Goal: Information Seeking & Learning: Learn about a topic

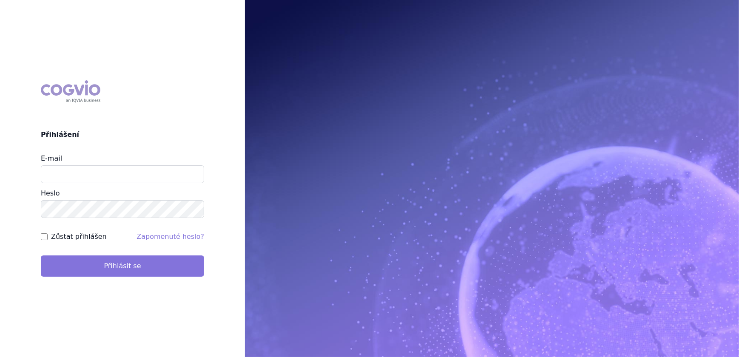
type input "veronika.damborska@vzp.cz"
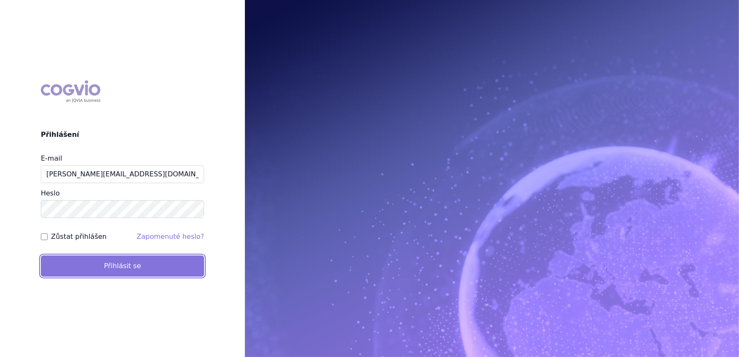
click at [179, 273] on button "Přihlásit se" at bounding box center [122, 266] width 163 height 21
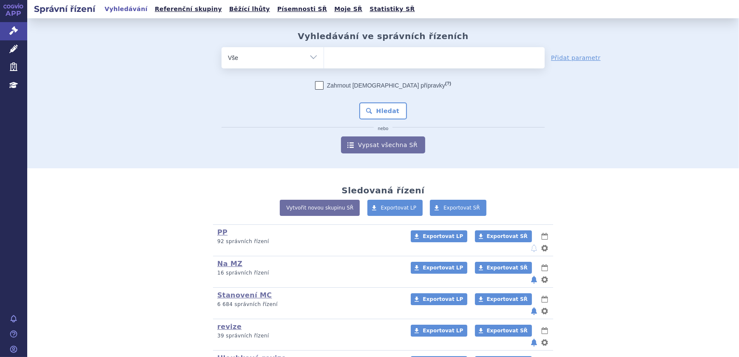
drag, startPoint x: 393, startPoint y: 59, endPoint x: 399, endPoint y: 57, distance: 5.8
click at [395, 58] on ul at bounding box center [434, 56] width 221 height 18
click at [324, 58] on select at bounding box center [324, 57] width 0 height 21
type input "st"
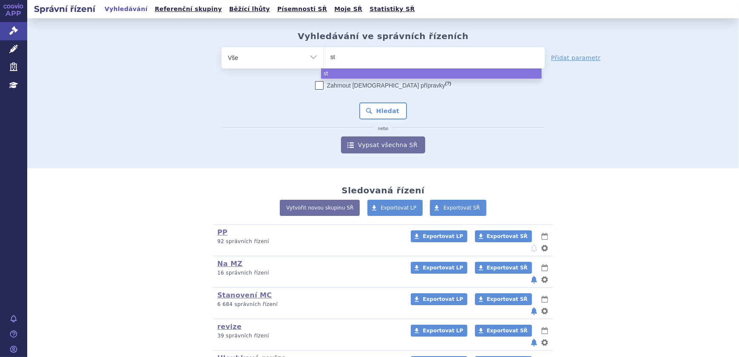
type input "ste"
type input "stel"
type input "stelar"
type input "stelara"
select select "stelara"
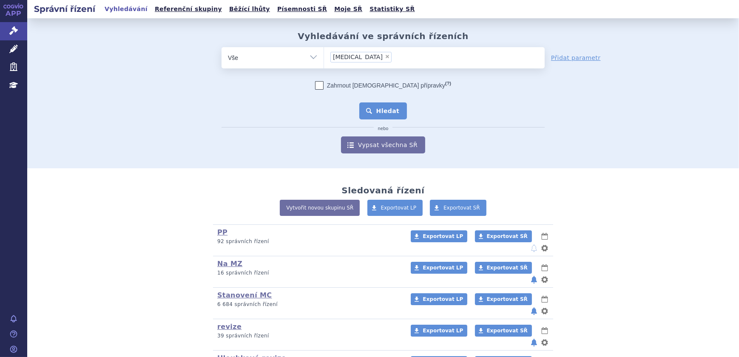
click at [382, 108] on button "Hledat" at bounding box center [383, 111] width 48 height 17
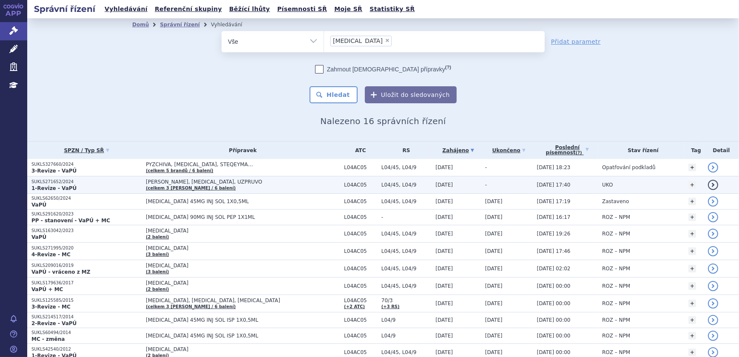
click at [123, 179] on p "SUKLS271652/2024" at bounding box center [86, 182] width 110 height 6
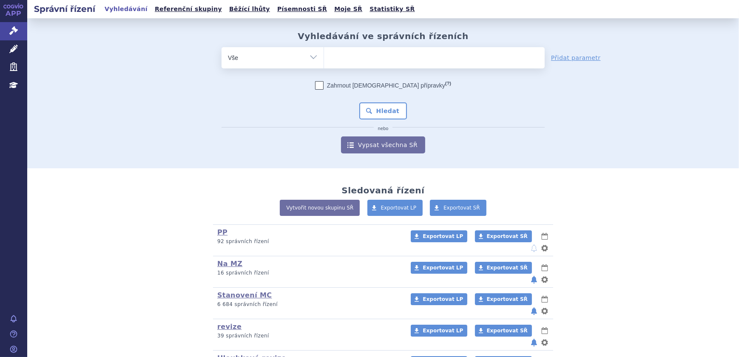
click at [362, 56] on ul at bounding box center [434, 56] width 221 height 18
click at [324, 56] on select at bounding box center [324, 57] width 0 height 21
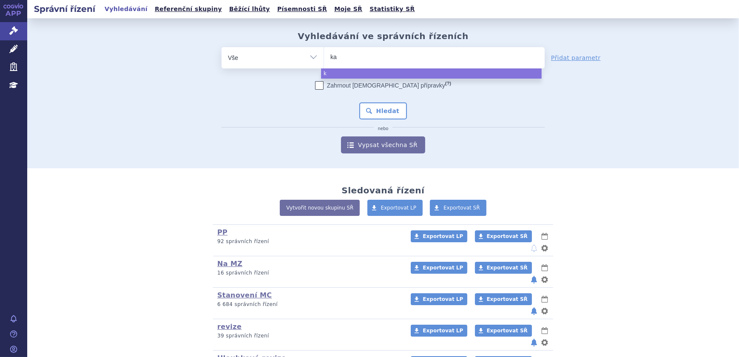
type input "kal"
type input "kaln"
type input "kalnor"
type input "kalnormi"
type input "kalnormib"
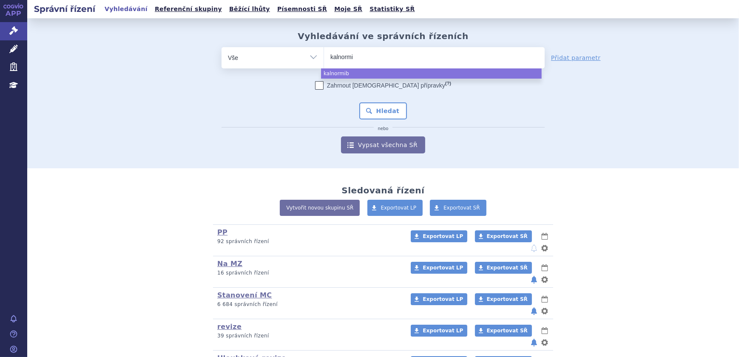
type input "kalnormin"
select select "kalnormin"
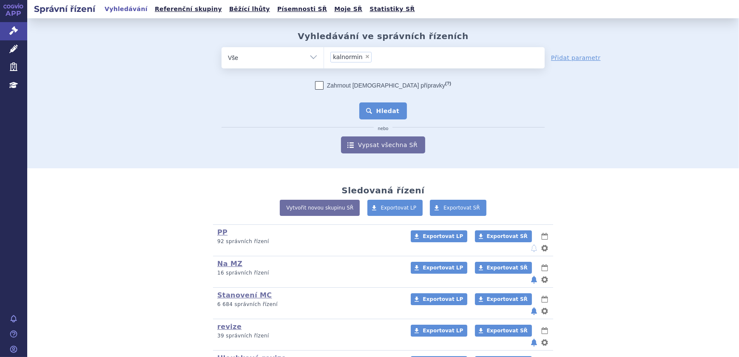
click at [385, 106] on button "Hledat" at bounding box center [383, 111] width 48 height 17
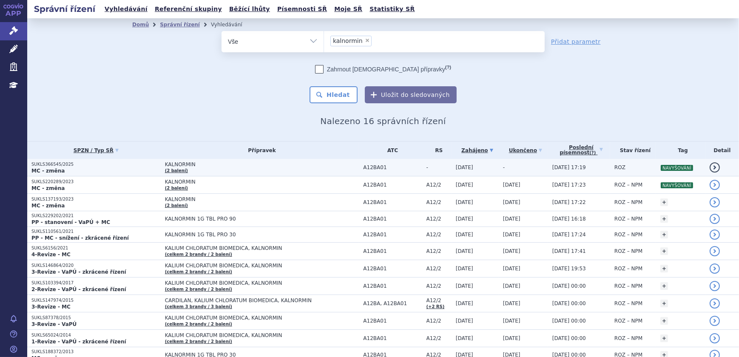
click at [219, 166] on span "KALNORMIN" at bounding box center [262, 165] width 194 height 6
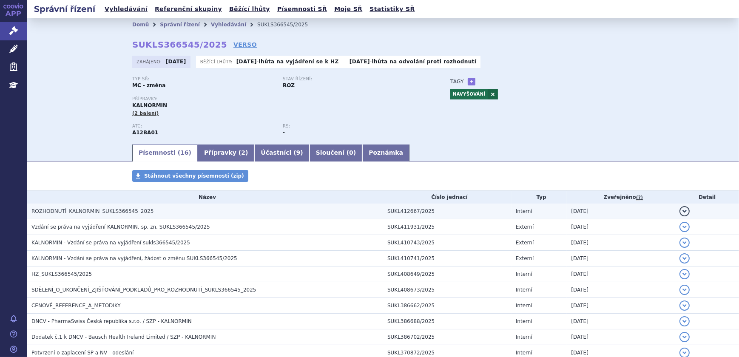
click at [162, 209] on h3 "ROZHODNUTÍ_KALNORMIN_SUKLS366545_2025" at bounding box center [207, 211] width 352 height 9
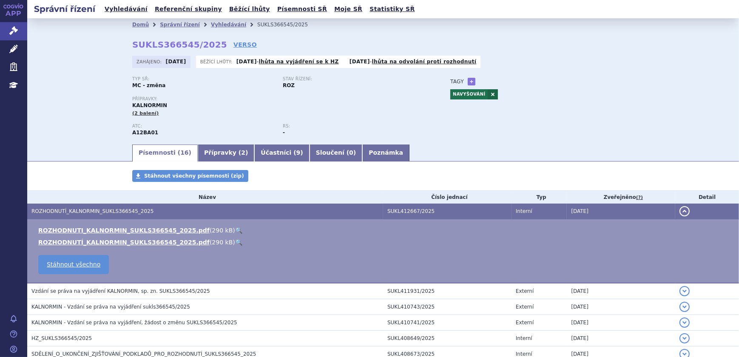
click at [235, 228] on link "🔍" at bounding box center [238, 230] width 7 height 7
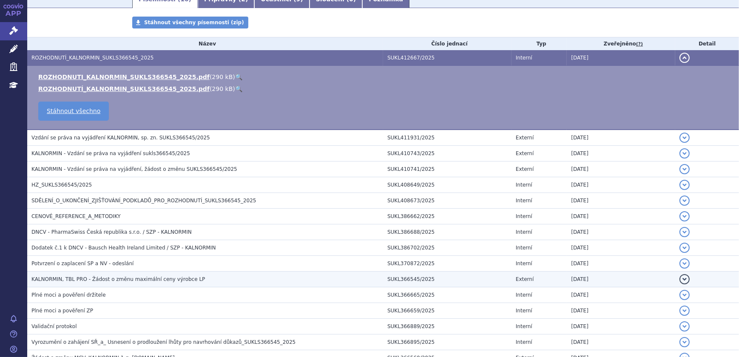
scroll to position [154, 0]
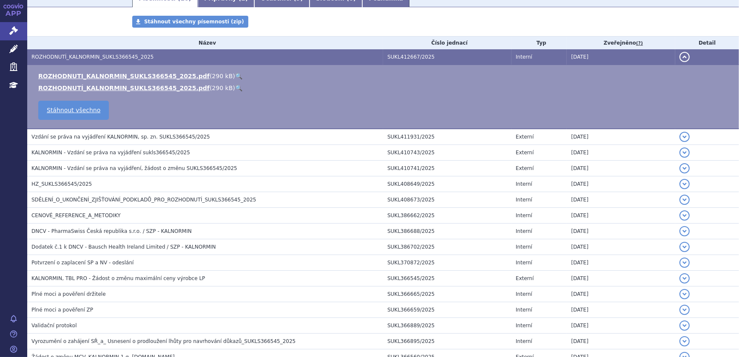
click at [142, 247] on span "Dodatek č.1 k DNCV - Bausch Health Ireland Limited / SZP - KALNORMIN" at bounding box center [123, 247] width 184 height 6
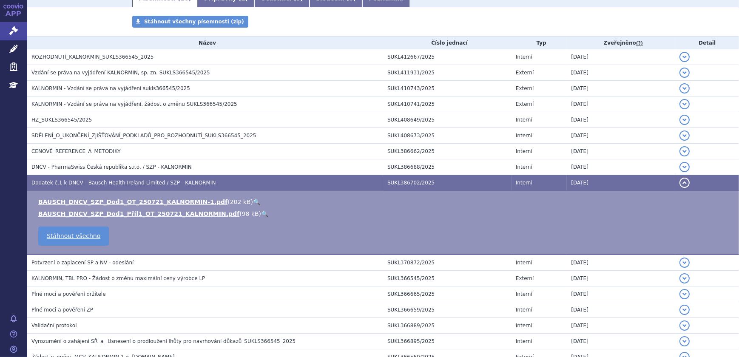
click at [261, 215] on link "🔍" at bounding box center [264, 214] width 7 height 7
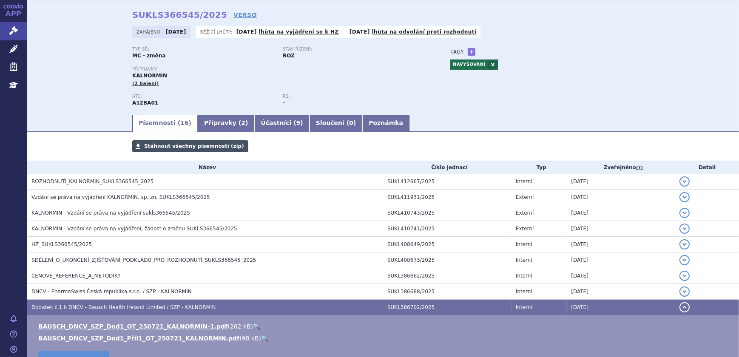
scroll to position [0, 0]
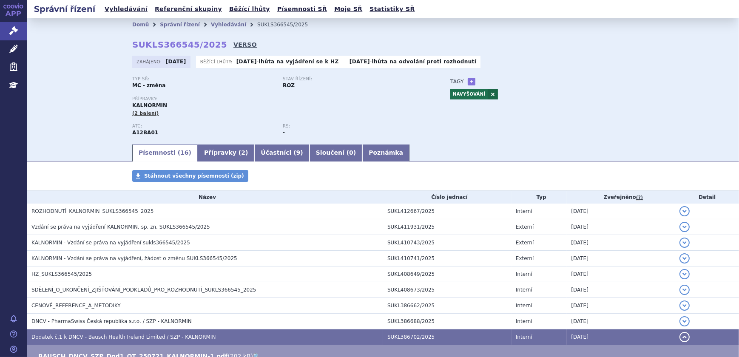
click at [234, 43] on link "VERSO" at bounding box center [245, 44] width 23 height 9
drag, startPoint x: 131, startPoint y: 45, endPoint x: 207, endPoint y: 43, distance: 76.6
click at [207, 43] on strong "SUKLS366545/2025" at bounding box center [179, 45] width 95 height 10
copy strong "SUKLS366545/2025"
click at [208, 45] on strong "SUKLS366545/2025" at bounding box center [179, 45] width 95 height 10
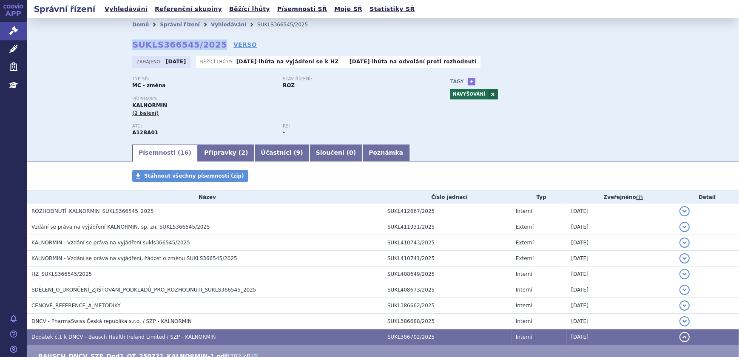
drag, startPoint x: 130, startPoint y: 44, endPoint x: 208, endPoint y: 43, distance: 77.8
click at [208, 43] on strong "SUKLS366545/2025" at bounding box center [179, 45] width 95 height 10
copy strong "SUKLS366545/2025"
click at [207, 157] on link "Přípravky ( 2 )" at bounding box center [226, 153] width 57 height 17
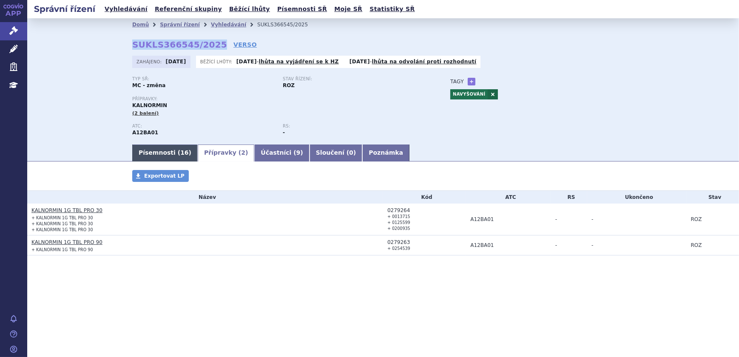
click at [172, 153] on link "Písemnosti ( 16 )" at bounding box center [165, 153] width 66 height 17
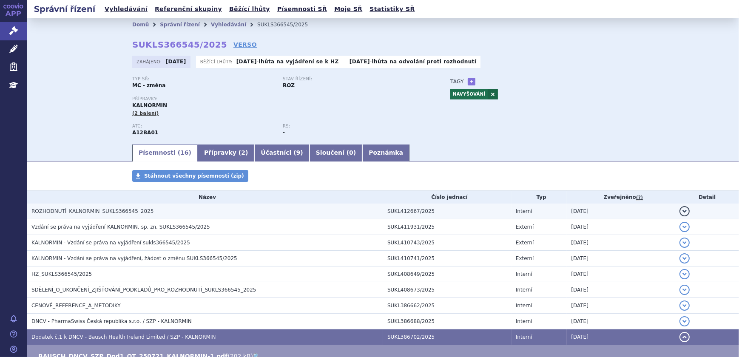
click at [115, 211] on span "ROZHODNUTÍ_KALNORMIN_SUKLS366545_2025" at bounding box center [92, 211] width 122 height 6
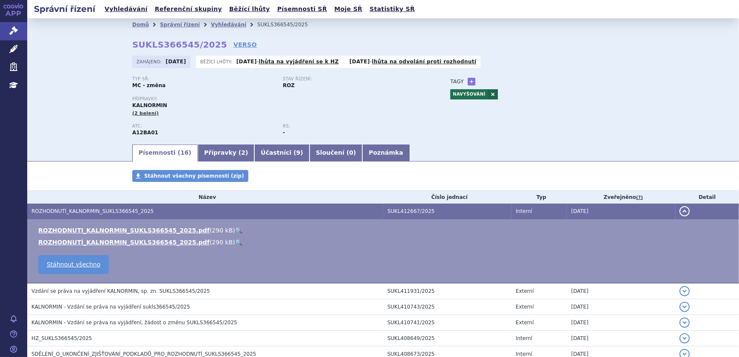
click at [235, 229] on link "🔍" at bounding box center [238, 230] width 7 height 7
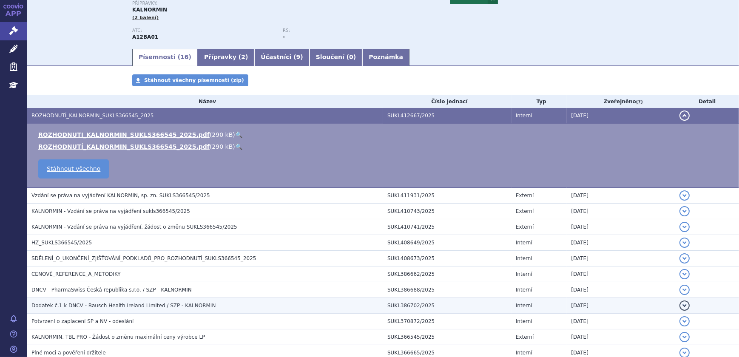
scroll to position [116, 0]
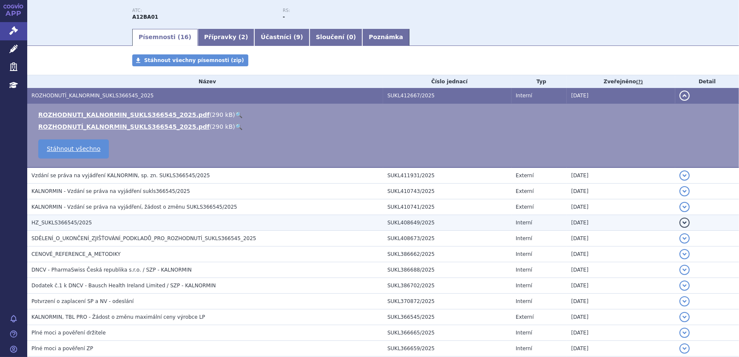
click at [136, 224] on h3 "HZ_SUKLS366545/2025" at bounding box center [207, 223] width 352 height 9
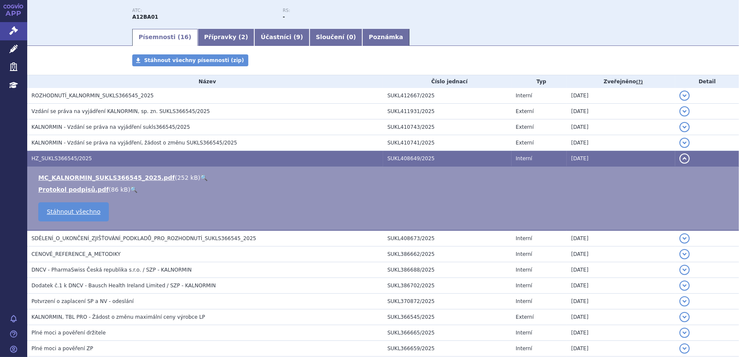
click at [200, 176] on link "🔍" at bounding box center [203, 177] width 7 height 7
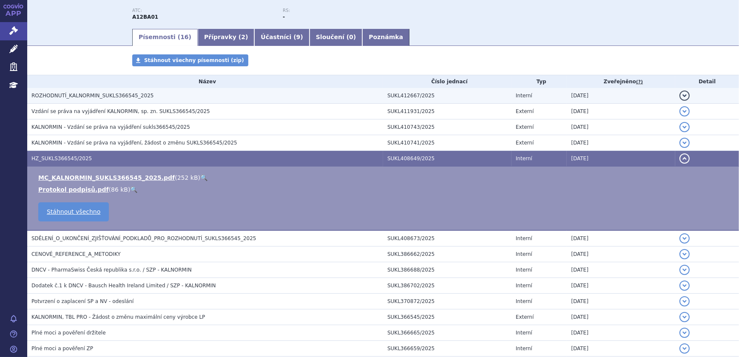
click at [165, 93] on h3 "ROZHODNUTÍ_KALNORMIN_SUKLS366545_2025" at bounding box center [207, 95] width 352 height 9
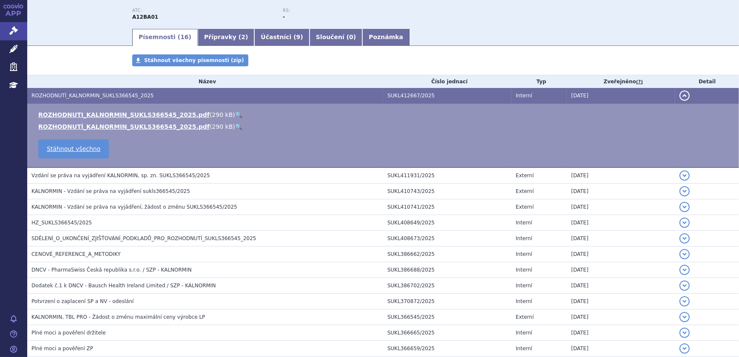
click at [235, 114] on link "🔍" at bounding box center [238, 114] width 7 height 7
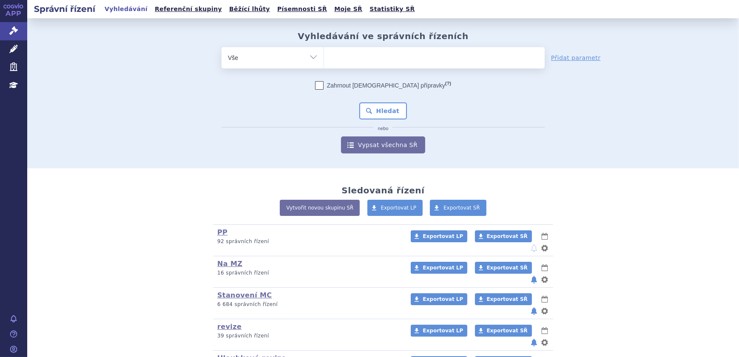
drag, startPoint x: 350, startPoint y: 59, endPoint x: 353, endPoint y: 63, distance: 4.8
click at [352, 63] on ul at bounding box center [434, 56] width 221 height 18
click at [324, 63] on select at bounding box center [324, 57] width 0 height 21
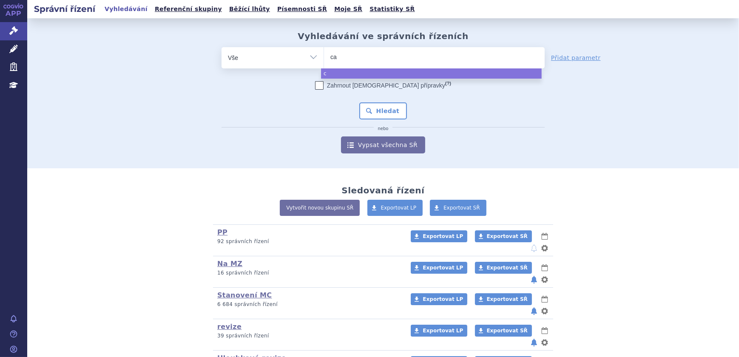
type input "cap"
type input "capv"
type input "capva"
type input "capvaxi"
type input "capvaxive"
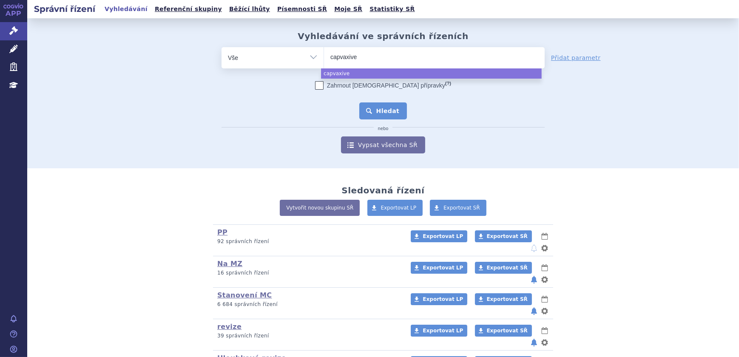
select select "capvaxive"
click at [373, 111] on button "Hledat" at bounding box center [383, 111] width 48 height 17
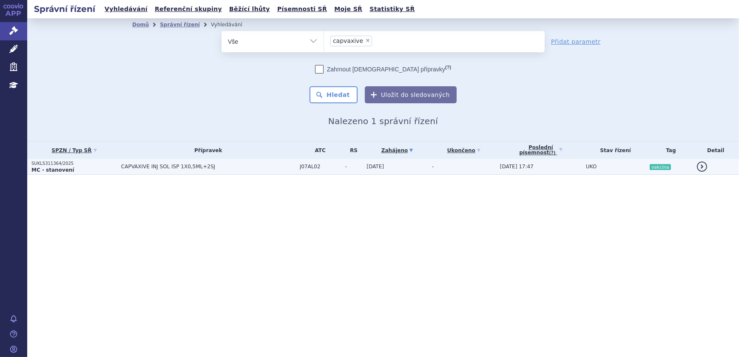
click at [226, 170] on td "CAPVAXIVE INJ SOL ISP 1X0,5ML+2SJ" at bounding box center [206, 167] width 179 height 16
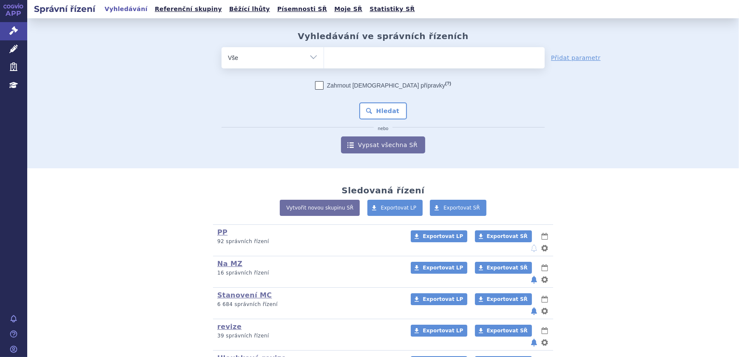
click at [376, 57] on ul at bounding box center [434, 56] width 221 height 18
click at [324, 57] on select at bounding box center [324, 57] width 0 height 21
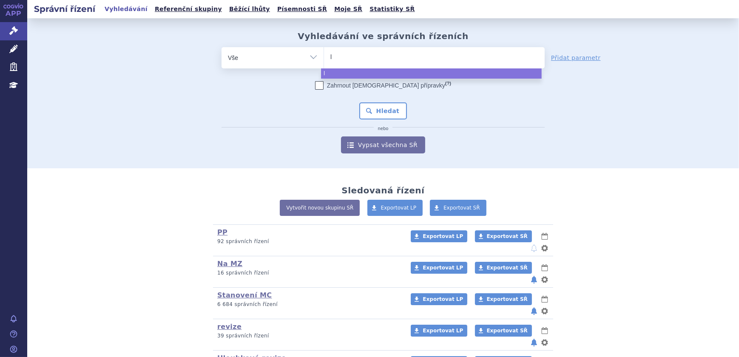
type input "ly"
type input "lyv"
type input "lyvd"
type input "lyvdel"
type input "lyvdelzi"
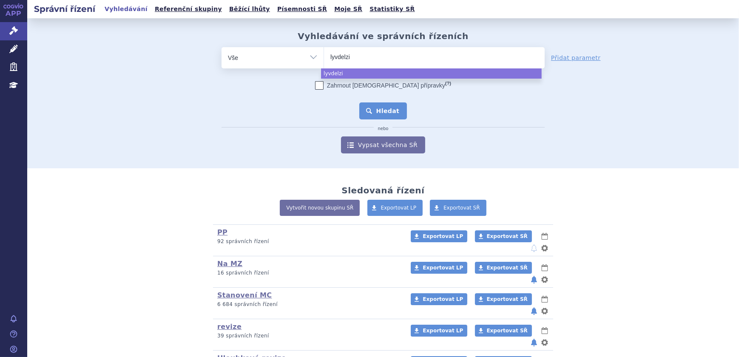
select select "lyvdelzi"
click at [395, 114] on button "Hledat" at bounding box center [383, 111] width 48 height 17
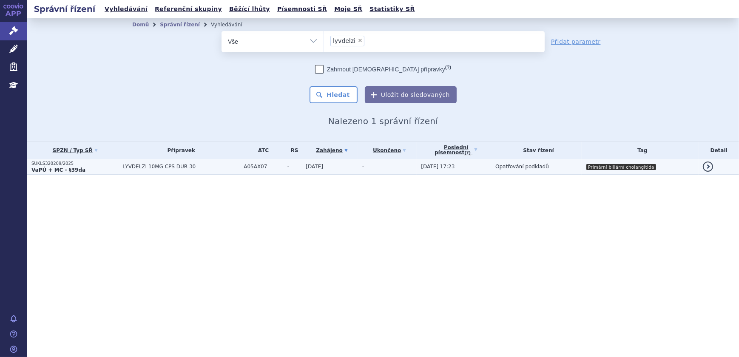
click at [345, 166] on td "[DATE]" at bounding box center [330, 167] width 57 height 16
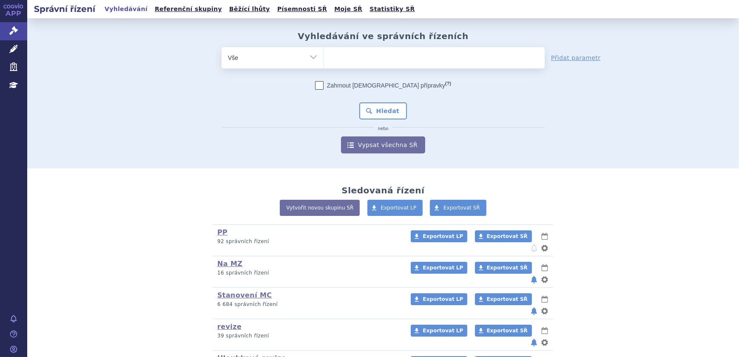
click at [393, 51] on ul at bounding box center [434, 56] width 221 height 18
click at [324, 51] on select at bounding box center [324, 57] width 0 height 21
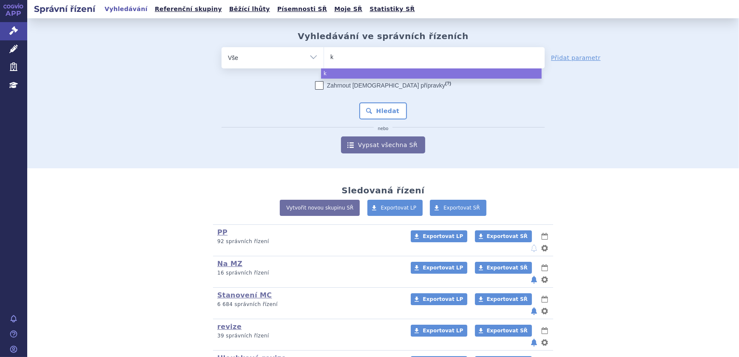
type input "ke"
type input "kez"
type input "kezu"
type input "kezut"
type input "kezuti"
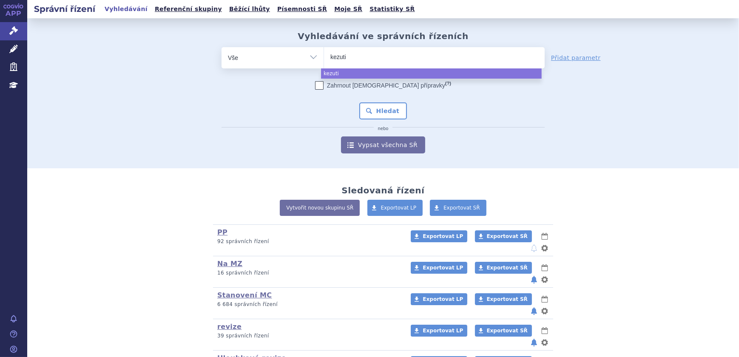
type input "kezutin"
select select "kezutin"
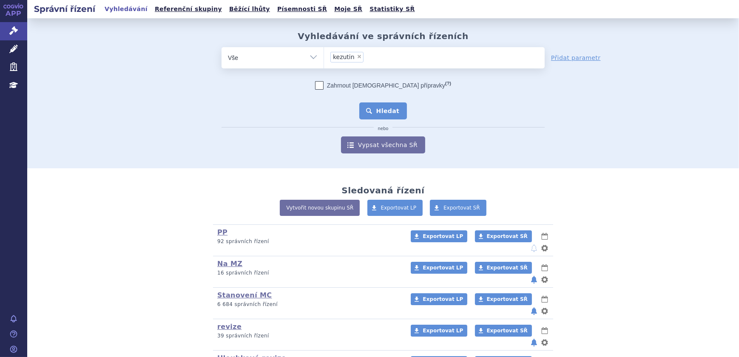
click at [386, 108] on button "Hledat" at bounding box center [383, 111] width 48 height 17
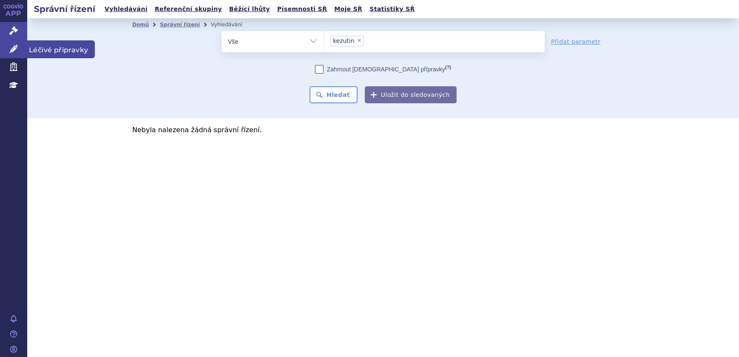
click at [8, 51] on link "Léčivé přípravky" at bounding box center [13, 49] width 27 height 18
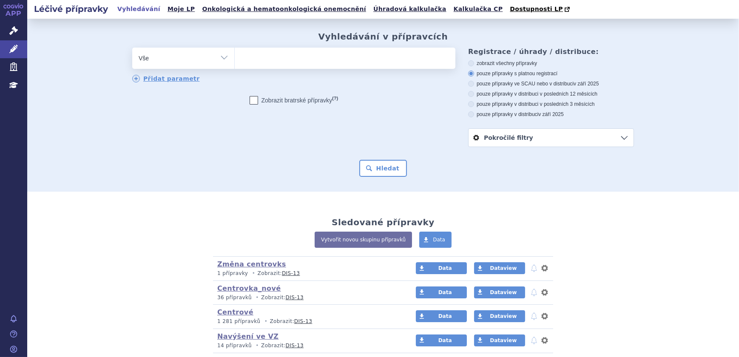
click at [251, 60] on ul at bounding box center [345, 57] width 221 height 18
click at [235, 60] on select at bounding box center [234, 57] width 0 height 21
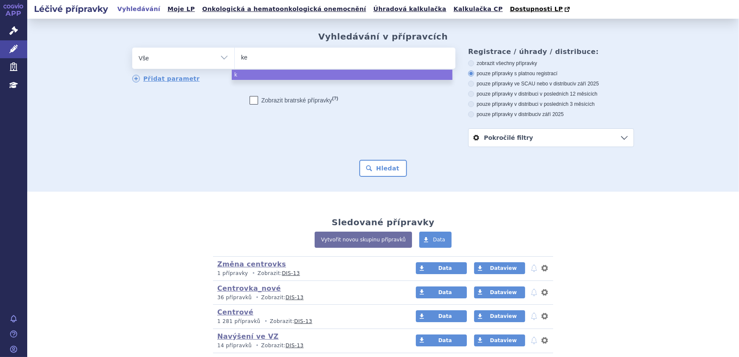
type input "kez"
type input "kezu"
type input "kezuti"
type input "kezutin"
select select "kezutin"
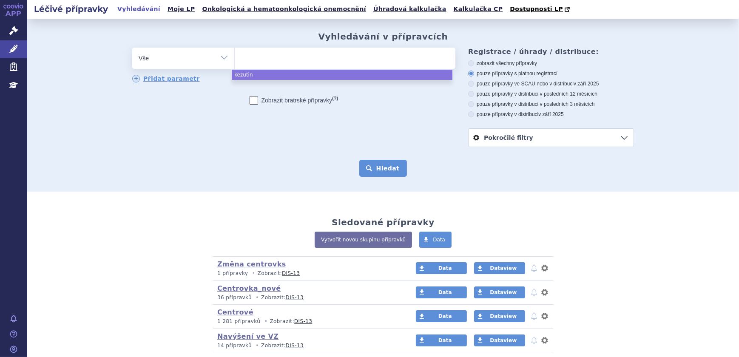
click at [378, 172] on button "Hledat" at bounding box center [383, 168] width 48 height 17
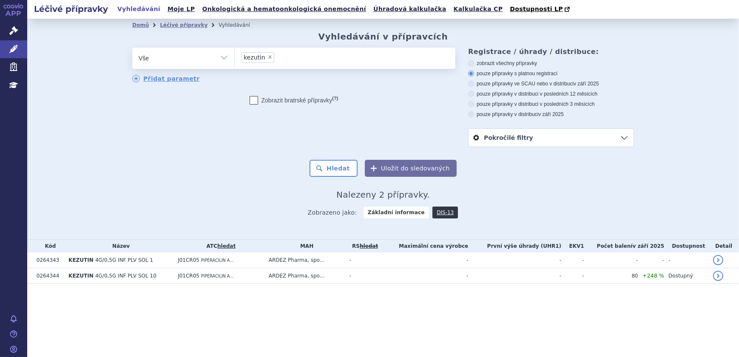
click at [221, 56] on select "Vše Přípravek/SUKL kód MAH VPOIS ATC/Aktivní látka Léková forma Síla" at bounding box center [183, 57] width 102 height 19
select select "filter-atc-group"
click at [132, 48] on select "Vše Přípravek/SUKL kód MAH VPOIS ATC/Aktivní látka Léková forma Síla" at bounding box center [183, 57] width 102 height 19
click at [255, 56] on ul at bounding box center [345, 57] width 221 height 18
click at [235, 56] on select at bounding box center [234, 57] width 0 height 21
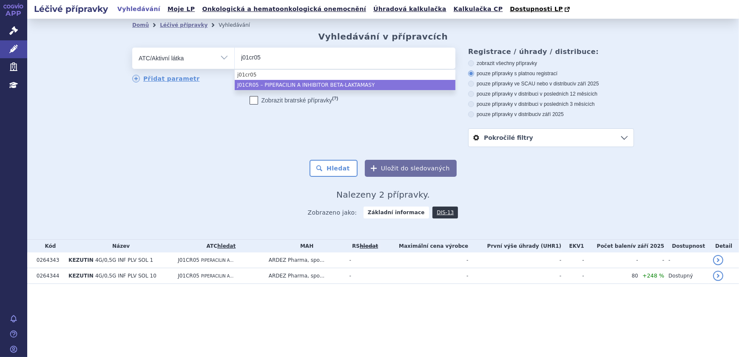
type input "j01cr05"
select select "J01CR05"
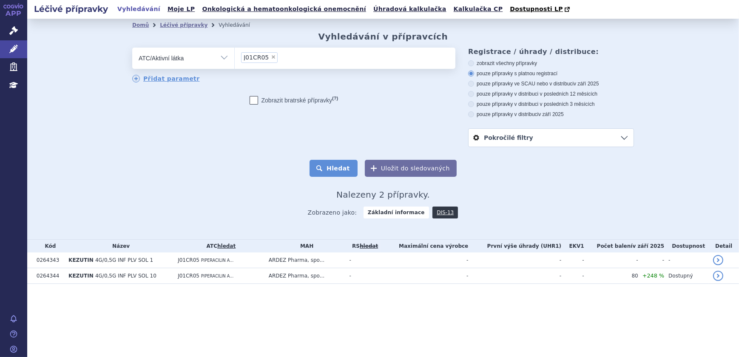
click at [349, 174] on button "Hledat" at bounding box center [334, 168] width 48 height 17
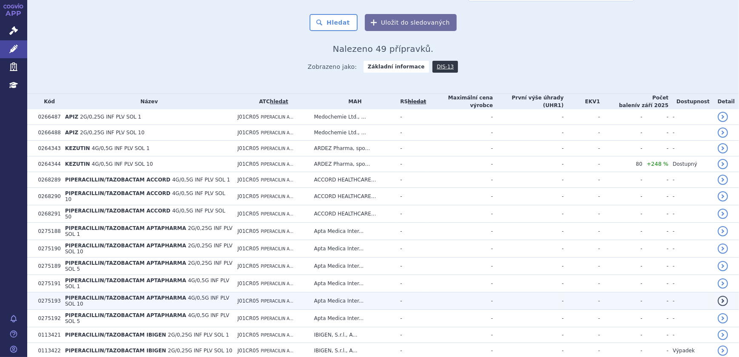
scroll to position [3, 0]
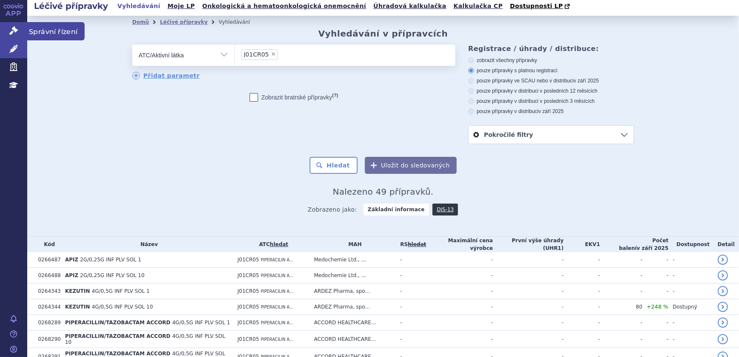
click at [17, 27] on icon at bounding box center [13, 30] width 9 height 9
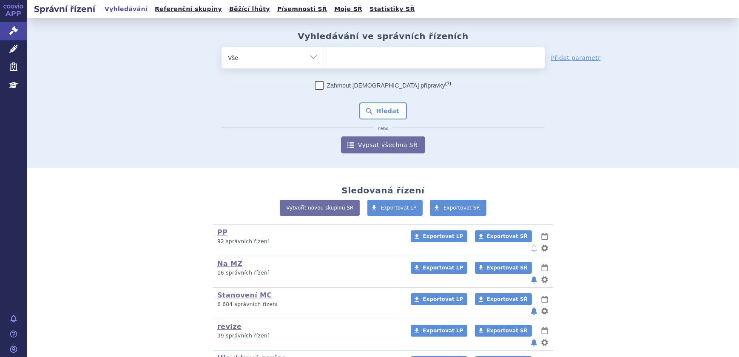
click at [285, 60] on select "Vše Spisová značka Typ SŘ Přípravek/SUKL kód Účastník/Držitel" at bounding box center [273, 56] width 102 height 19
select select "filter-atc-group"
click at [222, 47] on select "Vše Spisová značka Typ SŘ Přípravek/SUKL kód Účastník/Držitel" at bounding box center [273, 56] width 102 height 19
click at [290, 57] on select "Vše Spisová značka Typ SŘ Přípravek/SUKL kód Účastník/Držitel" at bounding box center [273, 56] width 102 height 19
click at [365, 60] on ul at bounding box center [434, 56] width 221 height 18
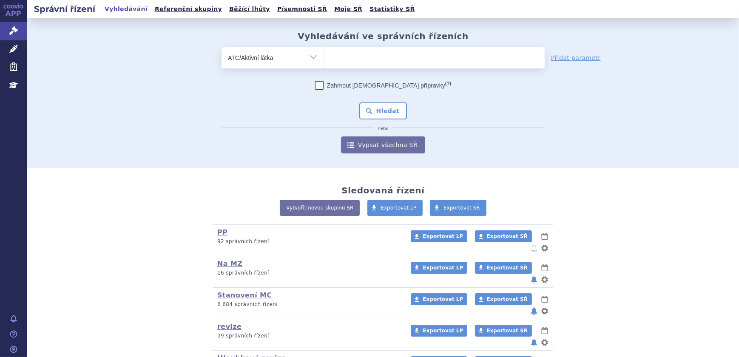
click at [324, 60] on select at bounding box center [324, 57] width 0 height 21
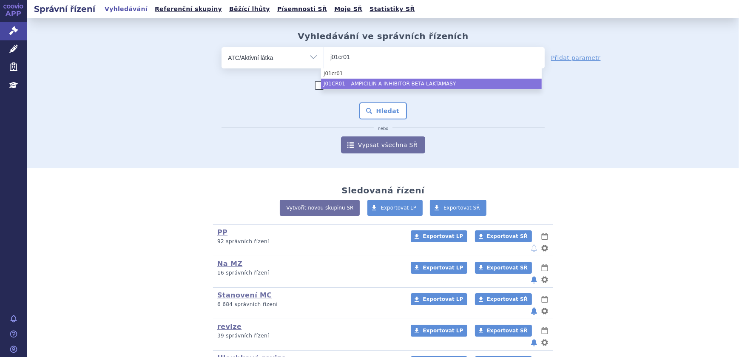
type input "j01cr01"
select select "J01CR01"
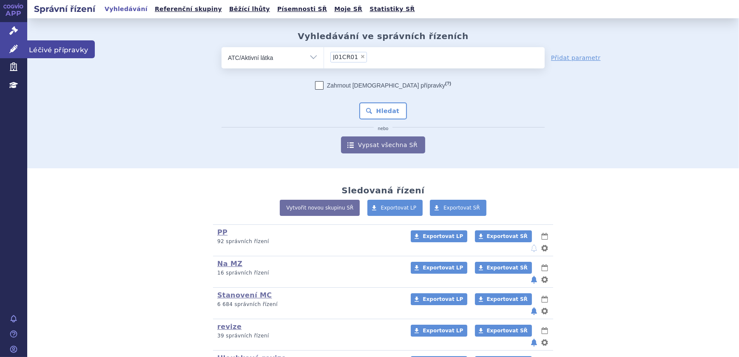
click at [4, 49] on link "Léčivé přípravky" at bounding box center [13, 49] width 27 height 18
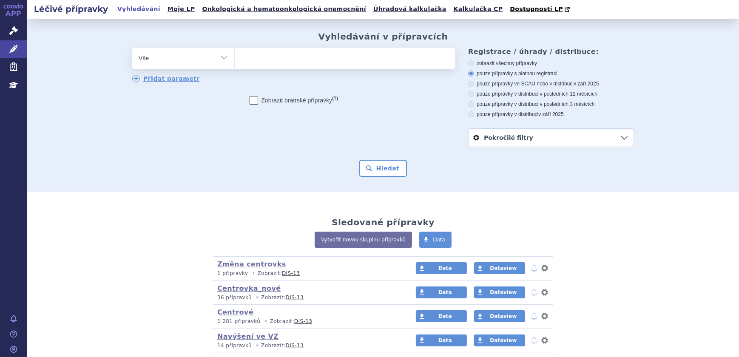
click at [245, 57] on ul at bounding box center [345, 57] width 221 height 18
click at [235, 57] on select at bounding box center [234, 57] width 0 height 21
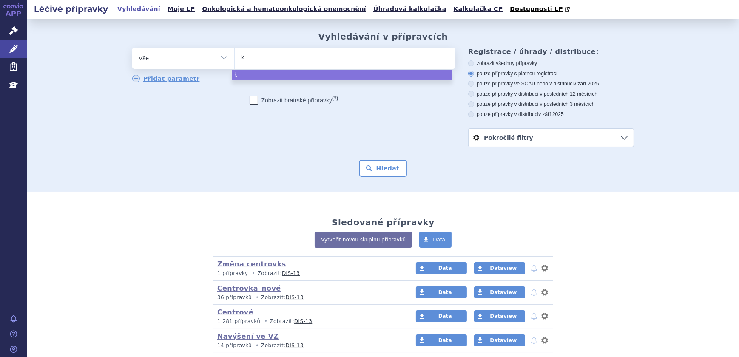
type input "ke"
type input "kez"
type input "kezu"
type input "kezut"
type input "kezuti"
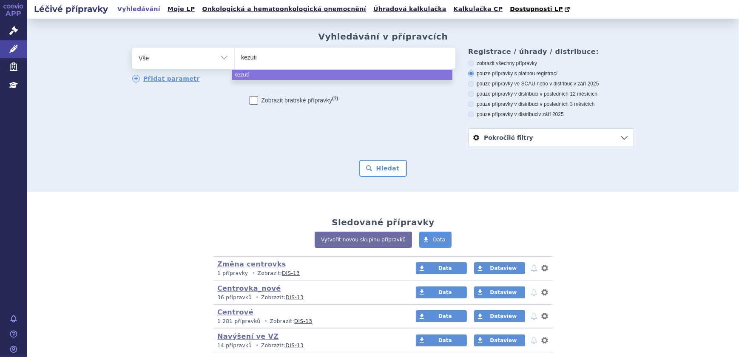
type input "kezutin"
select select "kezutin"
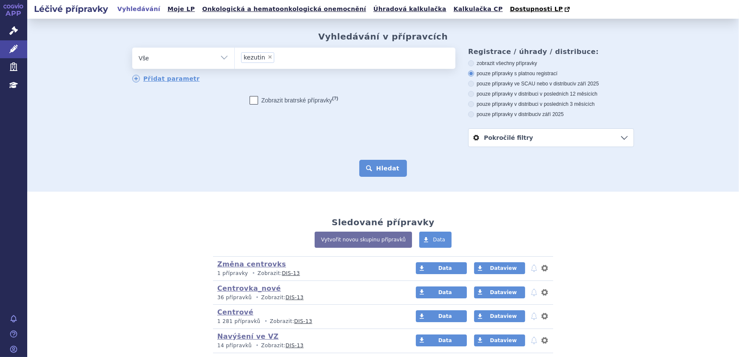
click at [383, 168] on button "Hledat" at bounding box center [383, 168] width 48 height 17
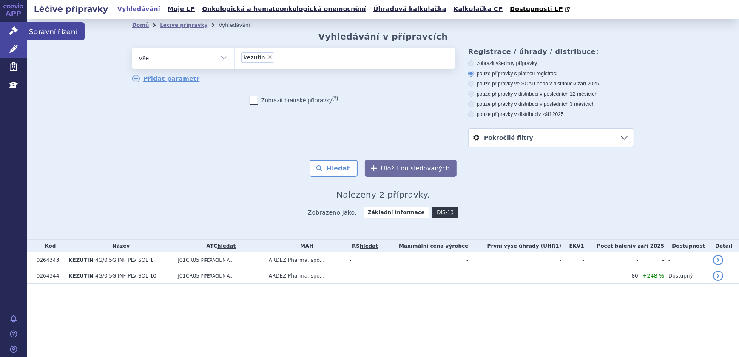
click at [18, 30] on link "Správní řízení" at bounding box center [13, 31] width 27 height 18
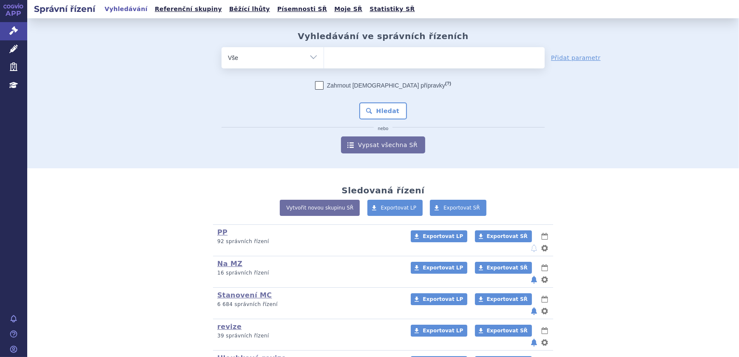
select select "filter-atc-group"
click at [222, 47] on select "Vše Spisová značka Typ SŘ Přípravek/SUKL kód Účastník/Držitel" at bounding box center [273, 56] width 102 height 19
click at [347, 63] on ul at bounding box center [434, 56] width 221 height 18
click at [324, 63] on select at bounding box center [324, 57] width 0 height 21
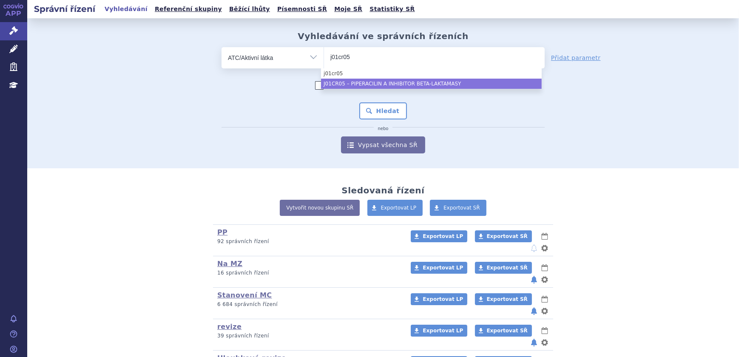
type input "j01cr05"
select select "J01CR05"
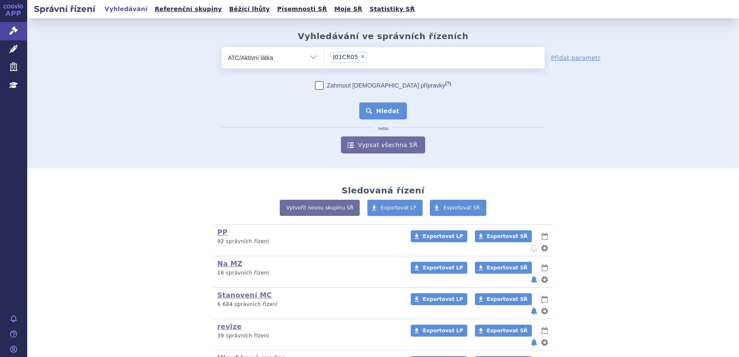
click at [381, 114] on button "Hledat" at bounding box center [383, 111] width 48 height 17
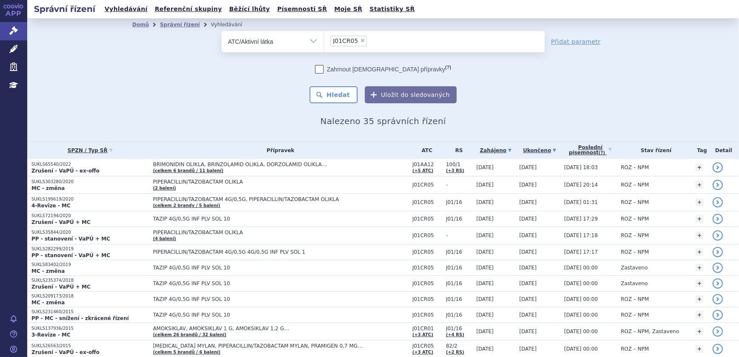
click at [557, 151] on link "Ukončeno" at bounding box center [539, 151] width 41 height 12
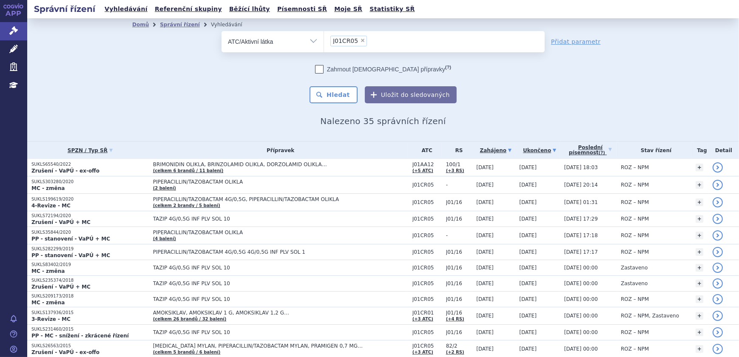
click at [510, 150] on icon at bounding box center [509, 150] width 3 height 3
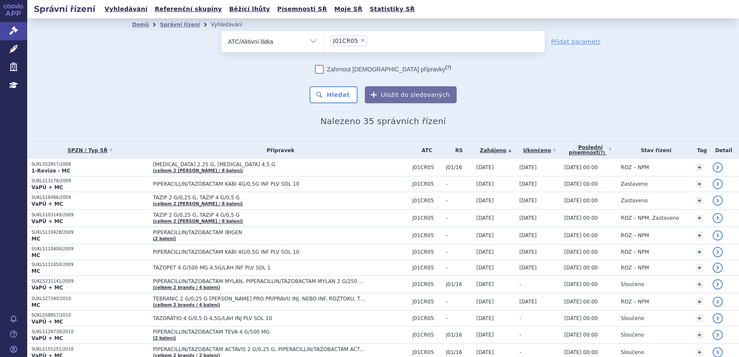
click at [510, 150] on icon at bounding box center [509, 150] width 3 height 3
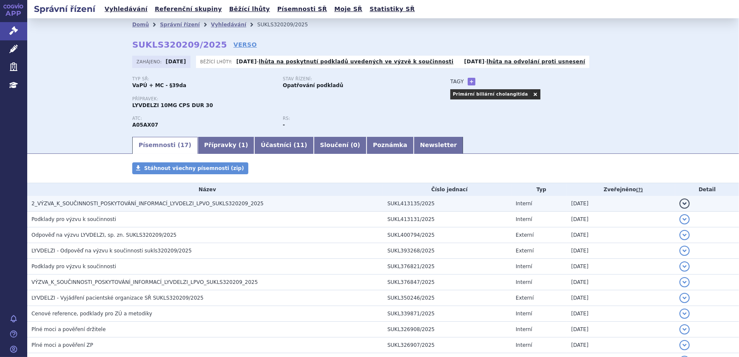
click at [140, 205] on span "2_VÝZVA_K_SOUČINNOSTI_POSKYTOVÁNÍ_INFORMACÍ_LYVDELZI_LPVO_SUKLS320209_2025" at bounding box center [147, 204] width 232 height 6
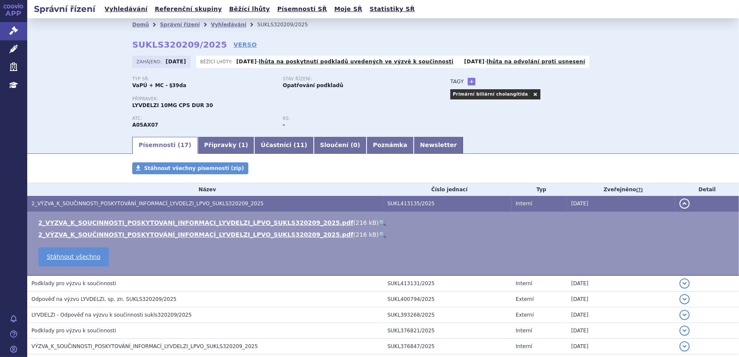
click at [379, 221] on link "🔍" at bounding box center [382, 222] width 7 height 7
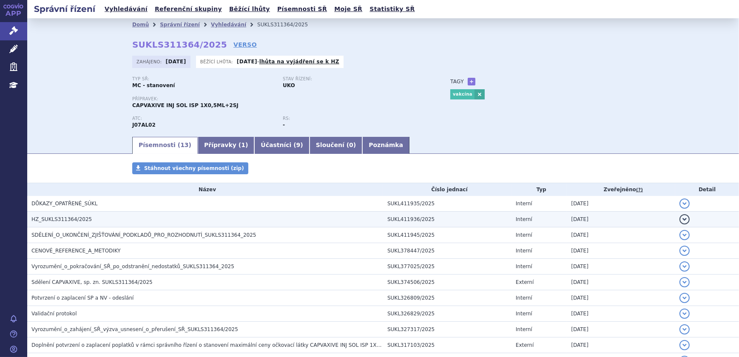
click at [47, 218] on span "HZ_SUKLS311364/2025" at bounding box center [61, 219] width 60 height 6
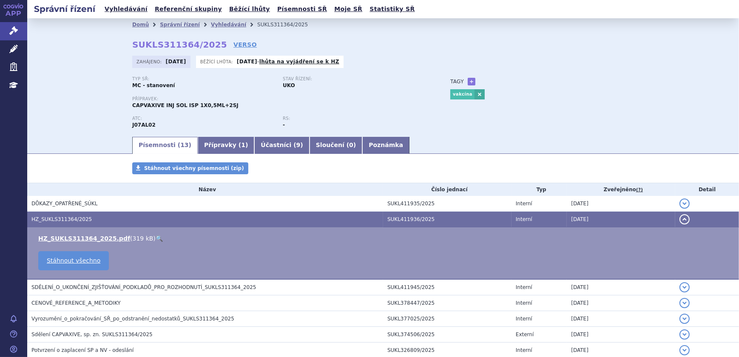
click at [156, 237] on link "🔍" at bounding box center [159, 238] width 7 height 7
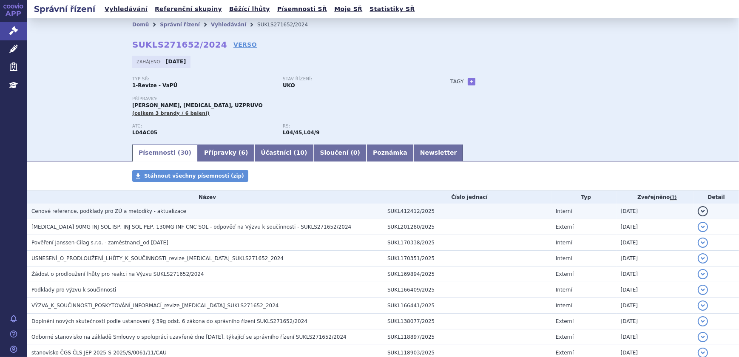
click at [115, 211] on span "Cenové reference, podklady pro ZÚ a metodiky - aktualizace" at bounding box center [108, 211] width 155 height 6
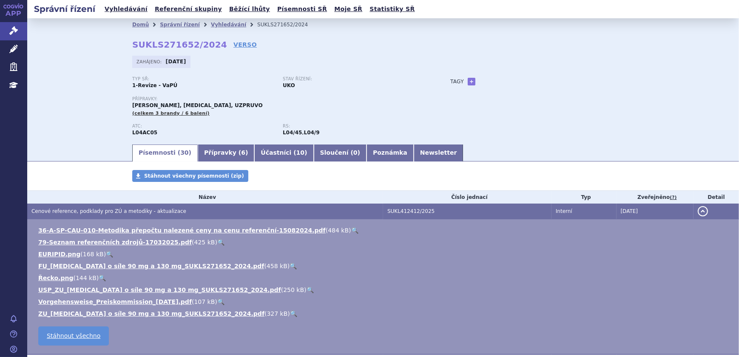
click at [290, 267] on link "🔍" at bounding box center [293, 266] width 7 height 7
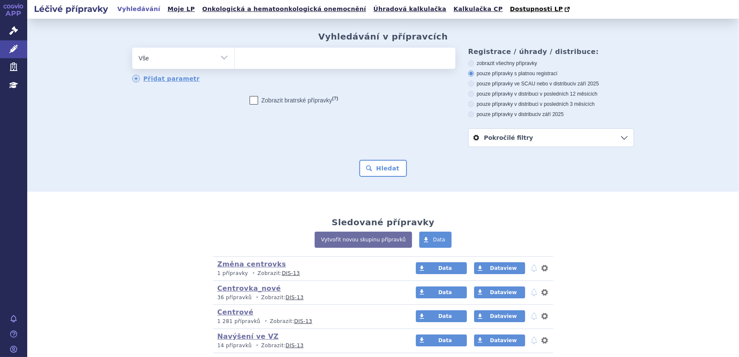
click at [260, 60] on ul at bounding box center [345, 57] width 221 height 18
click at [235, 60] on select at bounding box center [234, 57] width 0 height 21
type input "al"
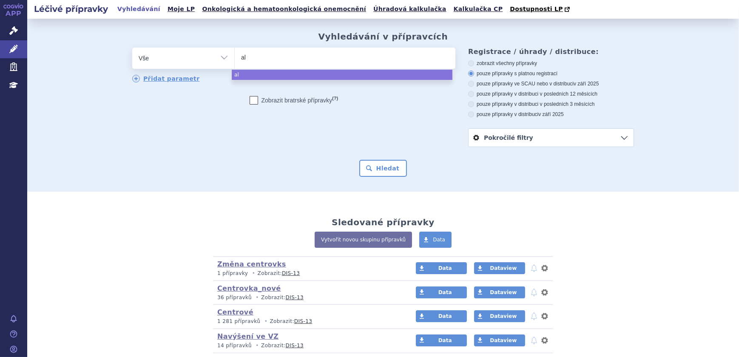
type input "alu"
type input "alut"
type input "aluta"
type input "alutar"
type input "alutard"
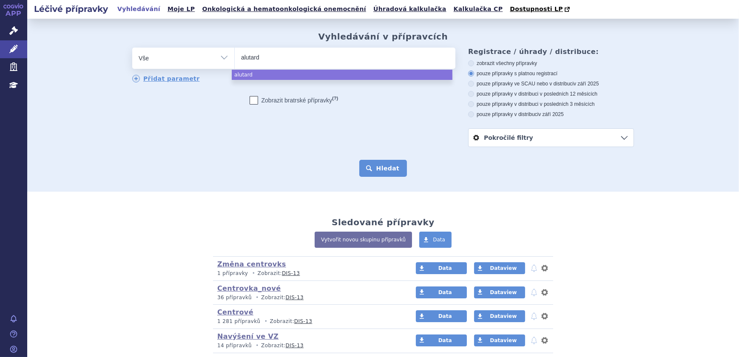
select select "alutard"
click at [387, 169] on button "Hledat" at bounding box center [383, 168] width 48 height 17
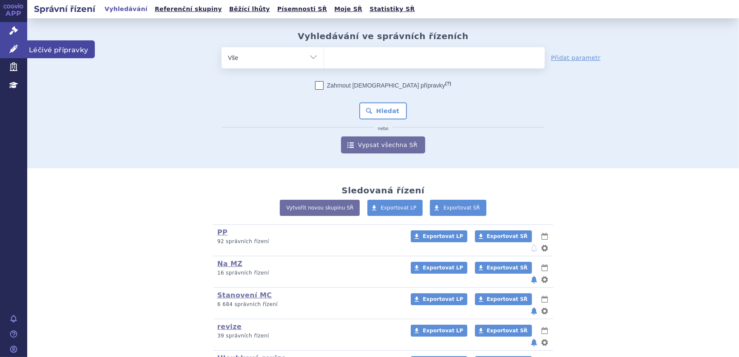
click at [9, 50] on link "Léčivé přípravky" at bounding box center [13, 49] width 27 height 18
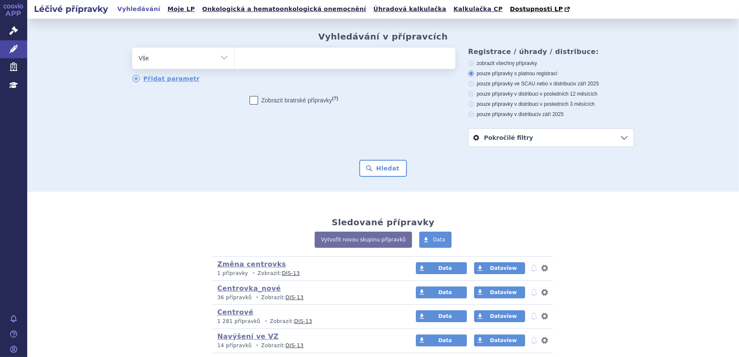
click at [258, 63] on ul at bounding box center [345, 57] width 221 height 18
click at [235, 63] on select at bounding box center [234, 57] width 0 height 21
type input "be"
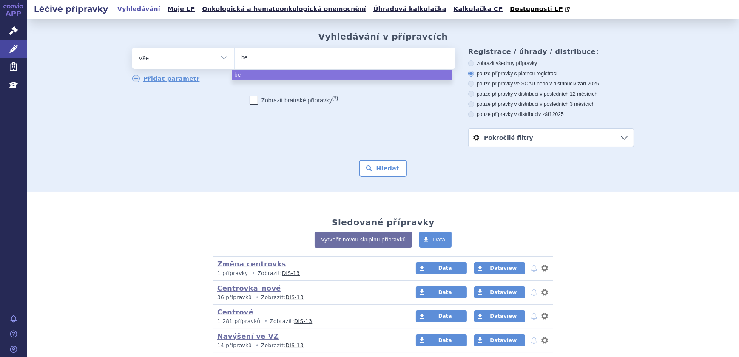
type input "ber"
type input "bero"
type input "beromu"
type input "beromun"
select select "beromun"
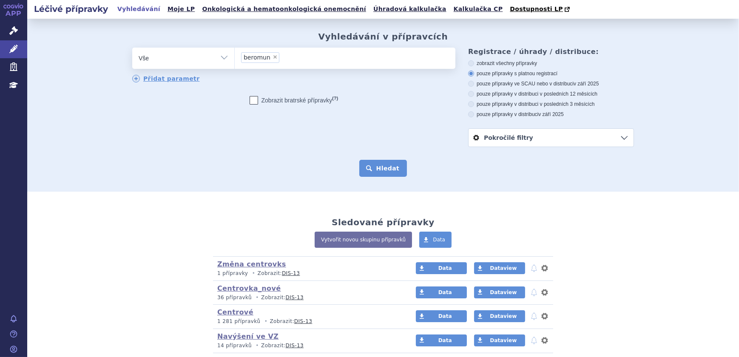
click at [380, 168] on button "Hledat" at bounding box center [383, 168] width 48 height 17
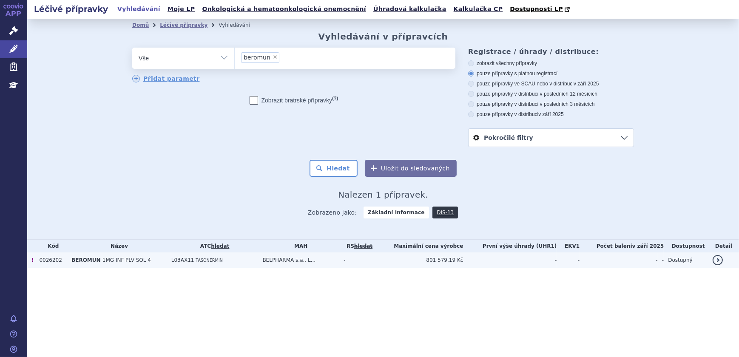
click at [376, 261] on td "-" at bounding box center [357, 261] width 36 height 16
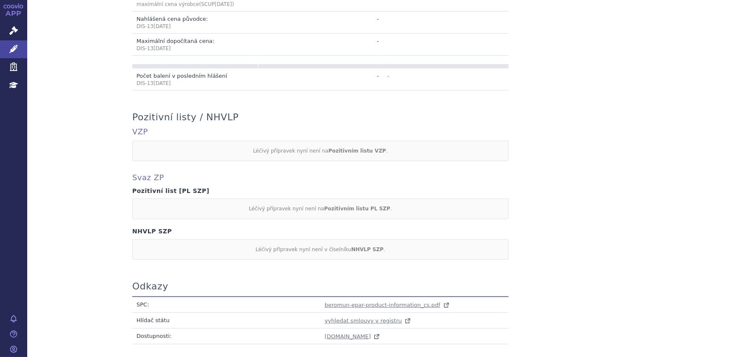
scroll to position [422, 0]
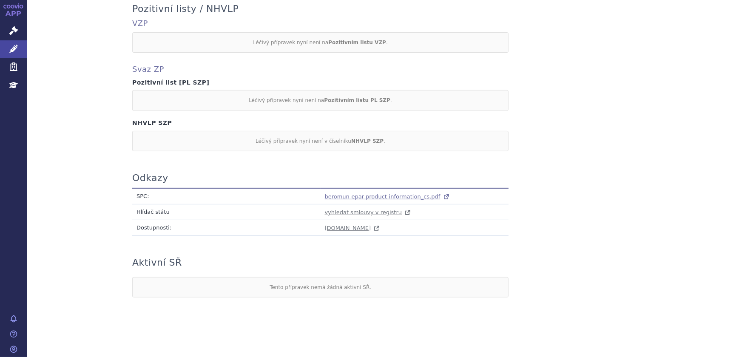
click at [360, 195] on span "beromun-epar-product-information_cs.pdf" at bounding box center [383, 197] width 116 height 6
click at [22, 54] on link "Léčivé přípravky" at bounding box center [13, 49] width 27 height 18
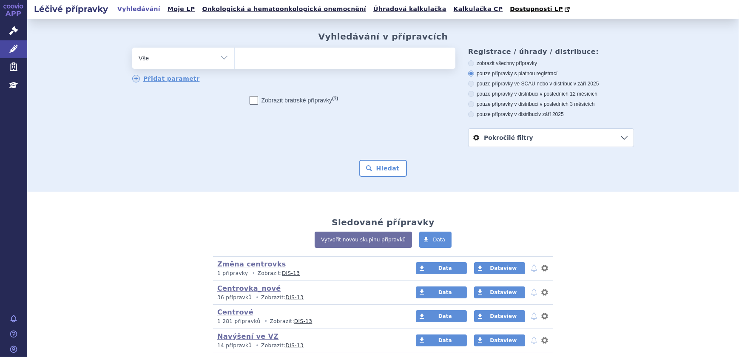
select select "filter-atc-group"
click at [132, 48] on select "Vše Přípravek/SUKL kód MAH VPOIS ATC/Aktivní látka Léková forma Síla" at bounding box center [183, 57] width 102 height 19
drag, startPoint x: 245, startPoint y: 53, endPoint x: 289, endPoint y: 68, distance: 46.3
click at [246, 53] on ul at bounding box center [345, 57] width 221 height 18
click at [235, 53] on select at bounding box center [234, 57] width 0 height 21
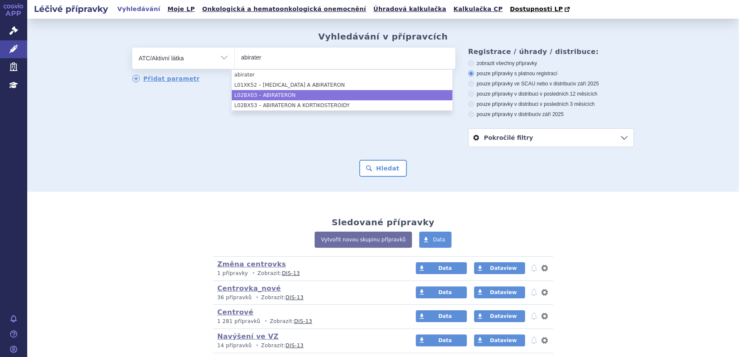
type input "abirater"
select select "L02BX03"
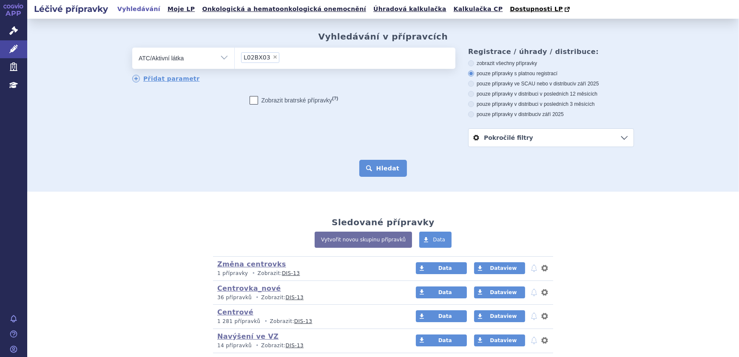
click at [375, 162] on button "Hledat" at bounding box center [383, 168] width 48 height 17
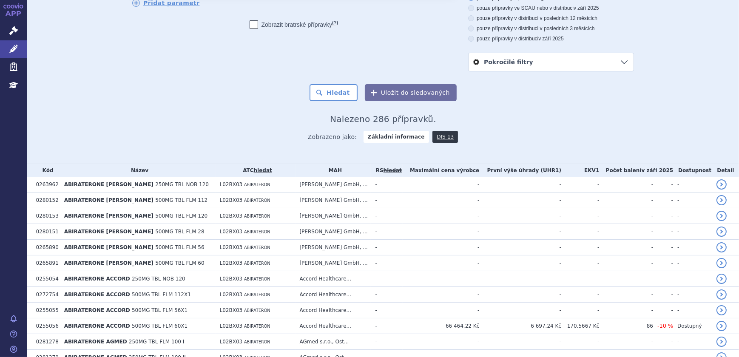
scroll to position [193, 0]
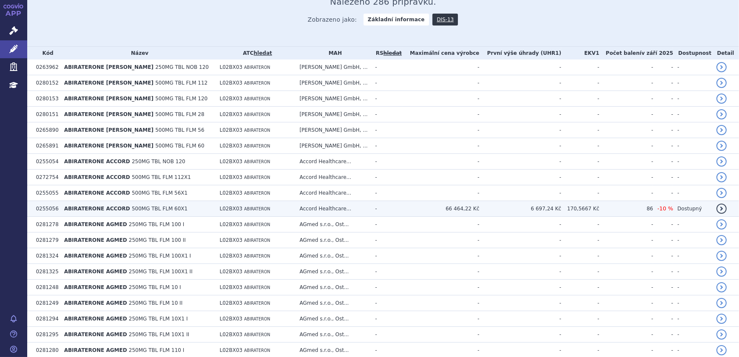
click at [220, 211] on span "L02BX03" at bounding box center [231, 209] width 23 height 6
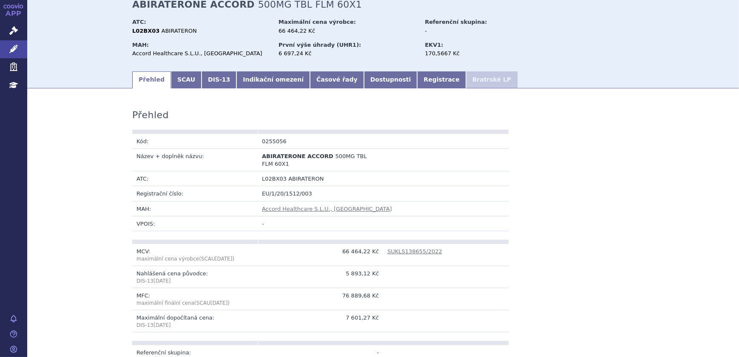
scroll to position [38, 0]
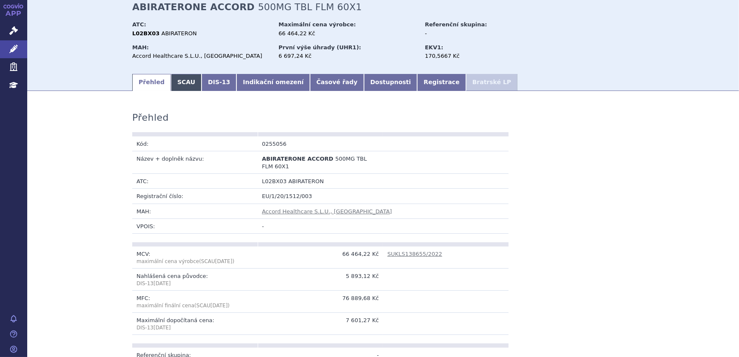
click at [171, 77] on link "SCAU" at bounding box center [186, 82] width 31 height 17
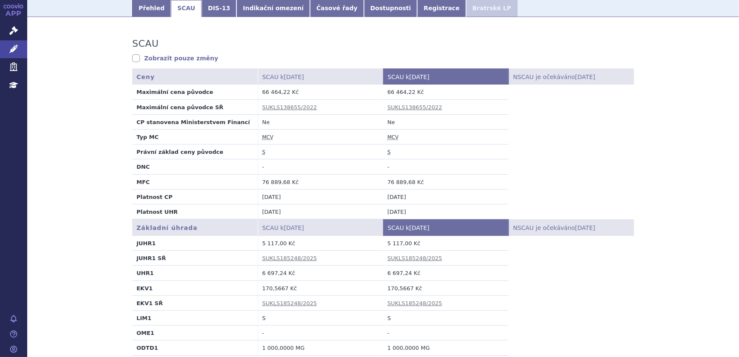
scroll to position [232, 0]
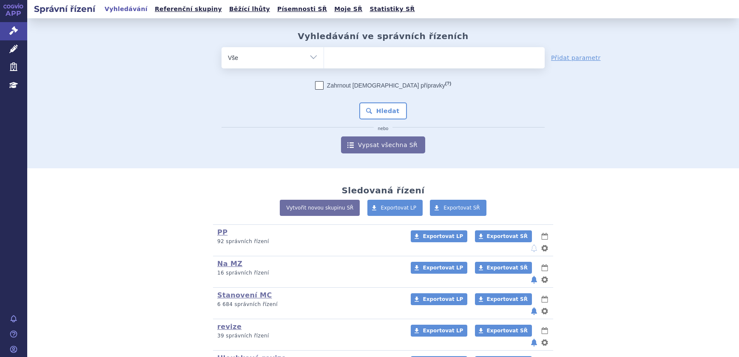
click at [18, 52] on link "Léčivé přípravky" at bounding box center [13, 49] width 27 height 18
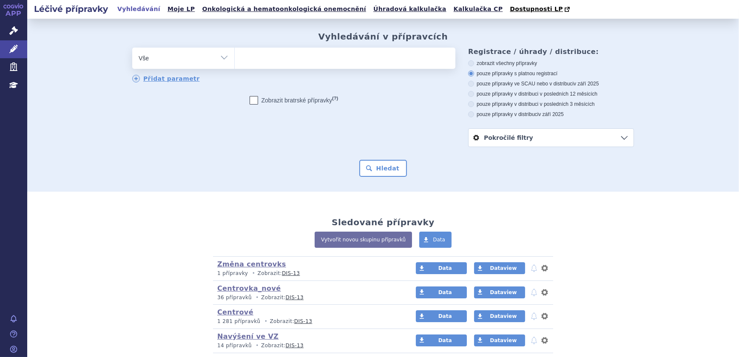
click at [247, 65] on ul at bounding box center [345, 57] width 221 height 18
click at [235, 65] on select at bounding box center [234, 57] width 0 height 21
paste input "0026202"
type input "0026202"
select select "0026202"
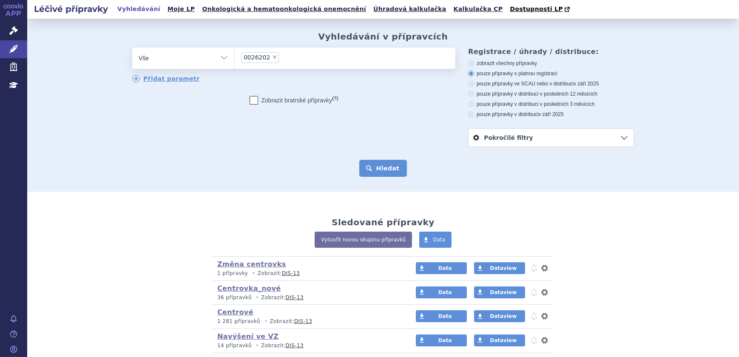
click at [372, 172] on button "Hledat" at bounding box center [383, 168] width 48 height 17
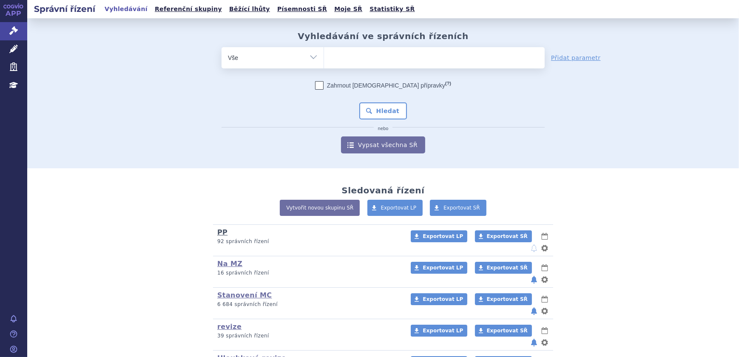
click at [219, 232] on link "PP" at bounding box center [222, 232] width 10 height 8
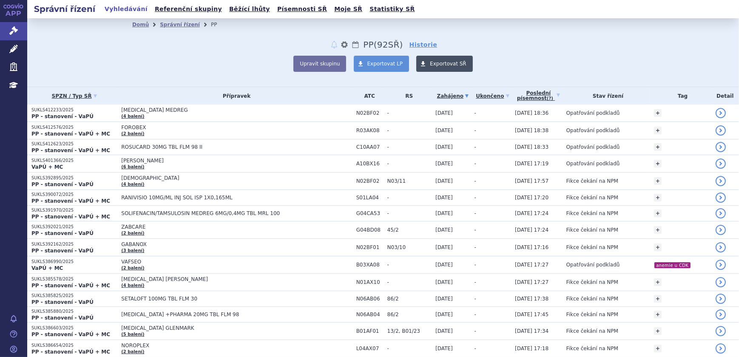
click at [434, 61] on span "Exportovat SŘ" at bounding box center [448, 64] width 37 height 6
click at [430, 66] on span "Exportovat SŘ" at bounding box center [448, 64] width 37 height 6
click at [10, 30] on icon at bounding box center [13, 30] width 9 height 9
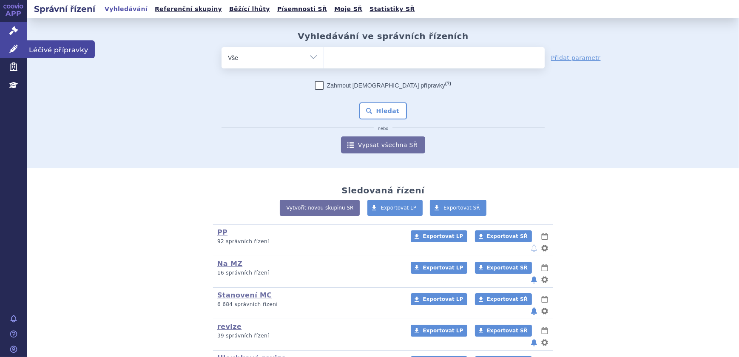
click at [19, 49] on link "Léčivé přípravky" at bounding box center [13, 49] width 27 height 18
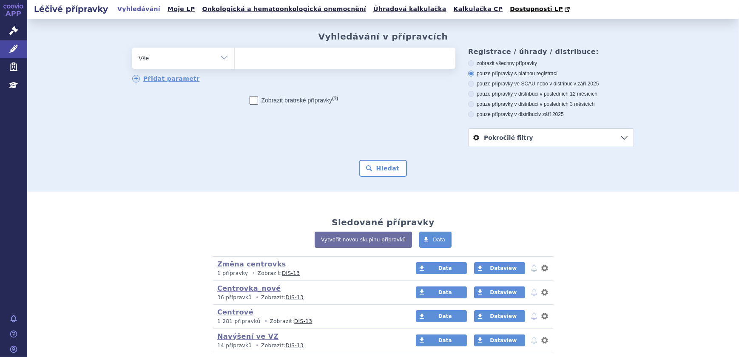
click at [221, 57] on select "Vše Přípravek/SUKL kód MAH VPOIS ATC/Aktivní látka Léková forma Síla" at bounding box center [183, 57] width 102 height 19
select select "filter-atc-group"
click at [132, 48] on select "Vše Přípravek/SUKL kód MAH VPOIS ATC/Aktivní látka Léková forma Síla" at bounding box center [183, 57] width 102 height 19
drag, startPoint x: 265, startPoint y: 60, endPoint x: 273, endPoint y: 61, distance: 8.6
click at [265, 64] on ul at bounding box center [345, 57] width 221 height 18
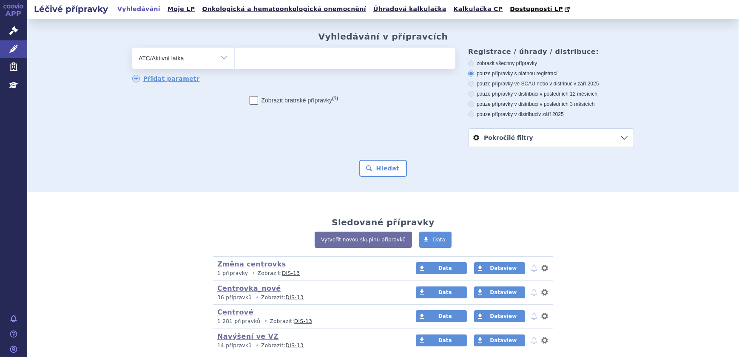
click at [235, 64] on select at bounding box center [234, 57] width 0 height 21
click at [262, 57] on ul at bounding box center [345, 57] width 221 height 18
click at [235, 57] on select at bounding box center [234, 57] width 0 height 21
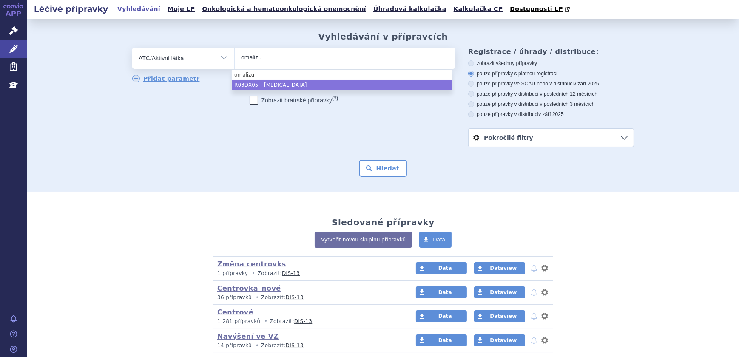
type input "omalizu"
select select "R03DX05"
type input "denosu"
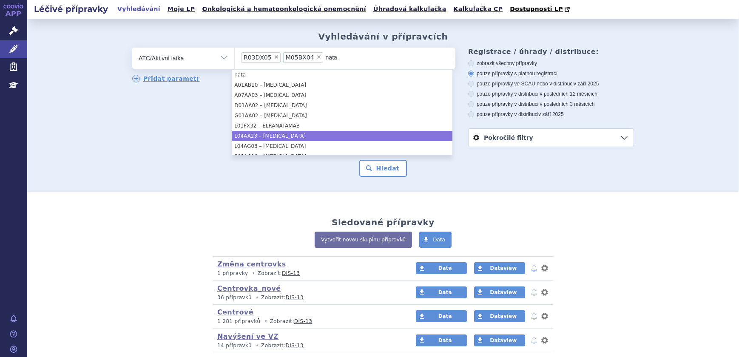
type input "nata"
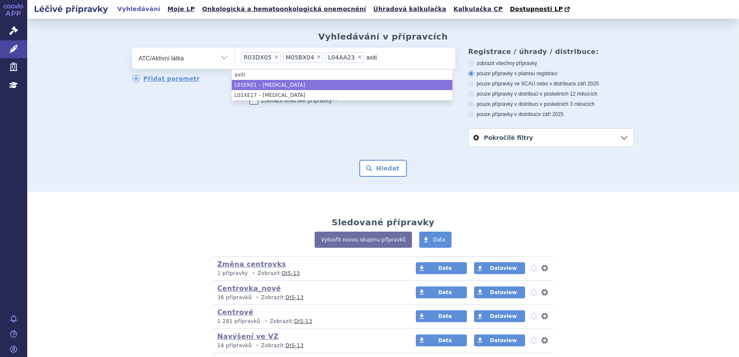
type input "axiti"
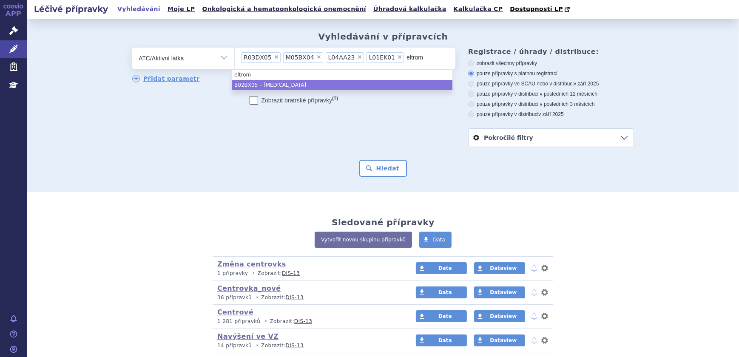
type input "eltrom"
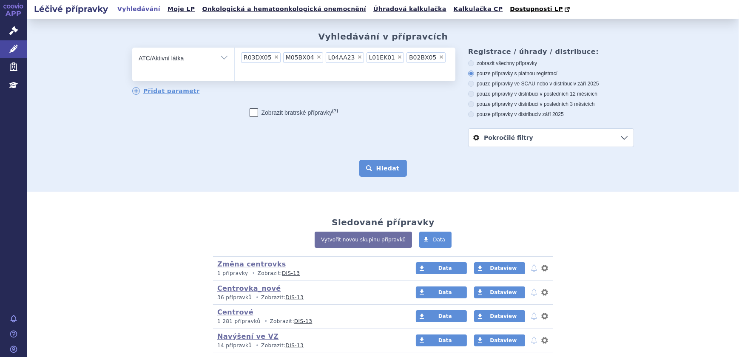
click at [378, 170] on button "Hledat" at bounding box center [383, 168] width 48 height 17
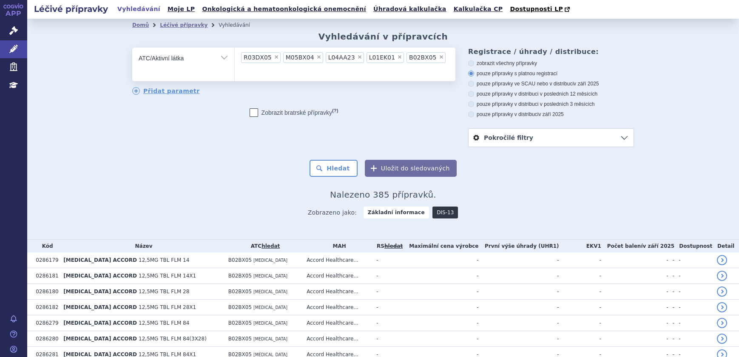
drag, startPoint x: 0, startPoint y: 0, endPoint x: 440, endPoint y: 211, distance: 487.6
click at [440, 211] on link "DIS-13" at bounding box center [446, 213] width 26 height 12
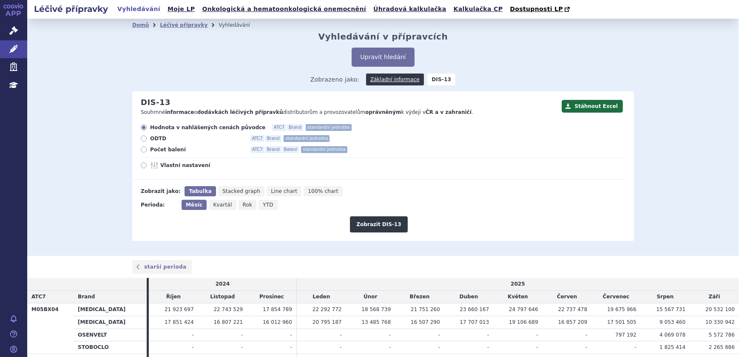
click at [156, 151] on span "Počet balení" at bounding box center [197, 149] width 94 height 7
click at [147, 151] on input "Počet balení ATC7 Brand Balení standardní jednotka" at bounding box center [145, 151] width 6 height 6
radio input "true"
click at [166, 165] on span "Vlastní nastavení" at bounding box center [207, 165] width 94 height 7
click at [147, 165] on input "Vlastní nastavení" at bounding box center [145, 167] width 6 height 6
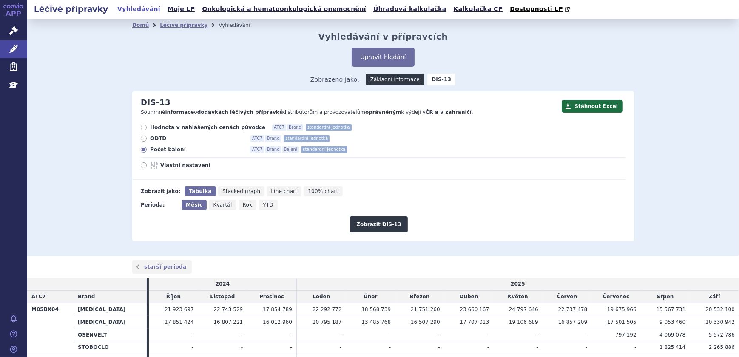
radio input "true"
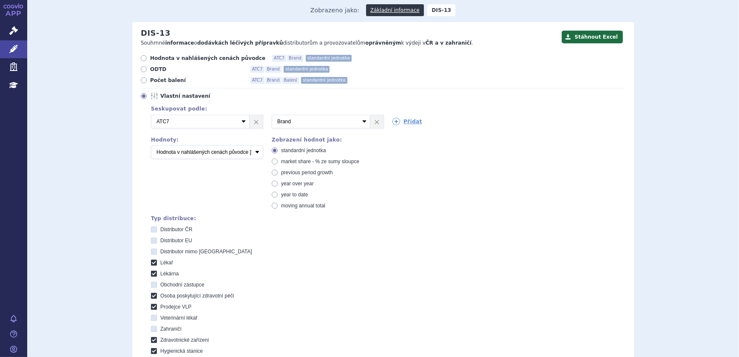
scroll to position [77, 0]
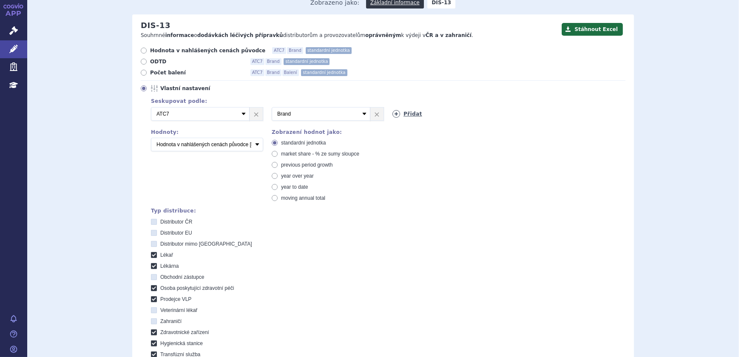
click at [401, 113] on link "Přidat" at bounding box center [408, 114] width 30 height 8
click at [406, 118] on select "Vyberte groupování ATC3 ATC5 ATC7 Brand Balení SÚKL kód MAH VPOIS Referenční sk…" at bounding box center [442, 114] width 99 height 14
select select "suklCode"
click at [393, 107] on select "Vyberte groupování ATC3 ATC5 ATC7 Brand Balení SÚKL kód MAH VPOIS Referenční sk…" at bounding box center [442, 114] width 99 height 14
click at [224, 139] on select "Počet balení Hodnota v nahlášených cenách původce [DIS-13] Hodnota v maximálníc…" at bounding box center [207, 145] width 112 height 14
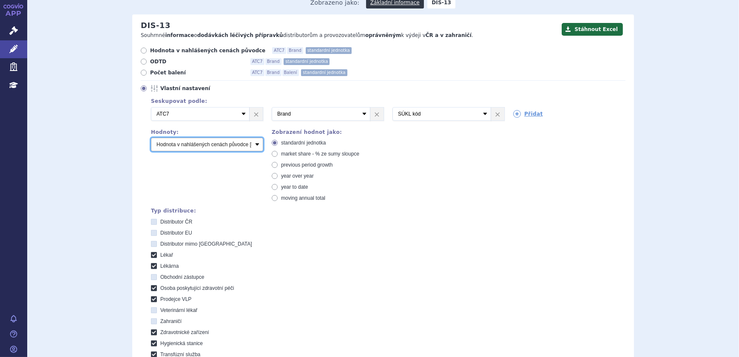
select select "packages"
click at [151, 138] on select "Počet balení Hodnota v nahlášených cenách původce [DIS-13] Hodnota v maximálníc…" at bounding box center [207, 145] width 112 height 14
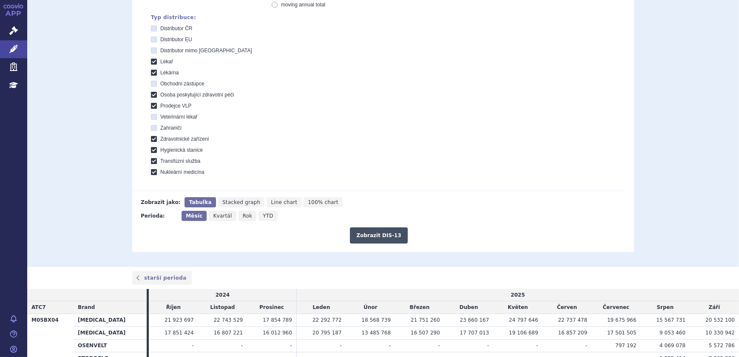
click at [370, 228] on button "Zobrazit DIS-13" at bounding box center [378, 236] width 57 height 16
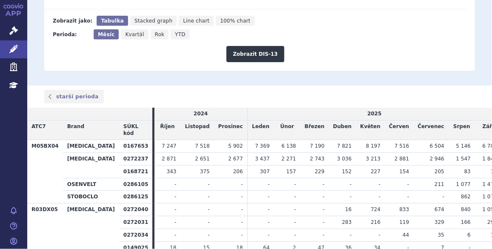
scroll to position [464, 0]
